Goal: Transaction & Acquisition: Subscribe to service/newsletter

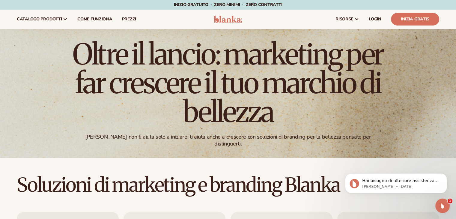
click at [200, 22] on nav "catalogo prodotti Private label products The Lab by Blanka" at bounding box center [110, 19] width 196 height 19
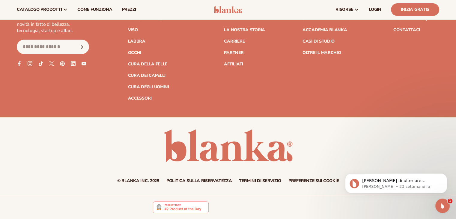
scroll to position [2518, 0]
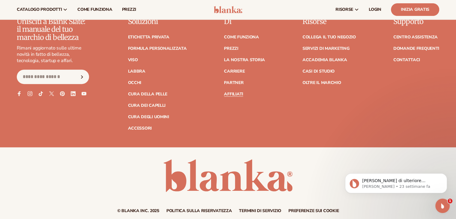
click at [231, 94] on font "Affiliati" at bounding box center [233, 94] width 19 height 6
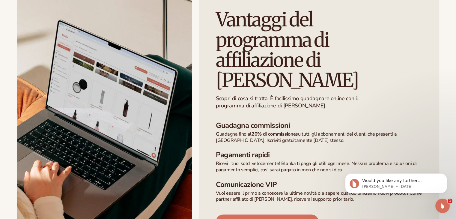
scroll to position [480, 0]
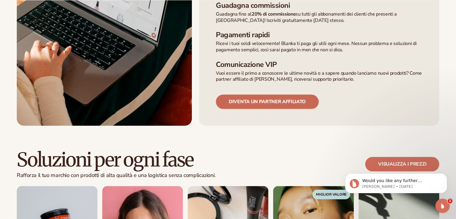
click at [286, 98] on font "Diventa un partner affiliato" at bounding box center [267, 101] width 77 height 7
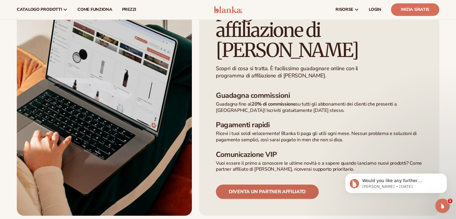
scroll to position [240, 0]
